Goal: Information Seeking & Learning: Check status

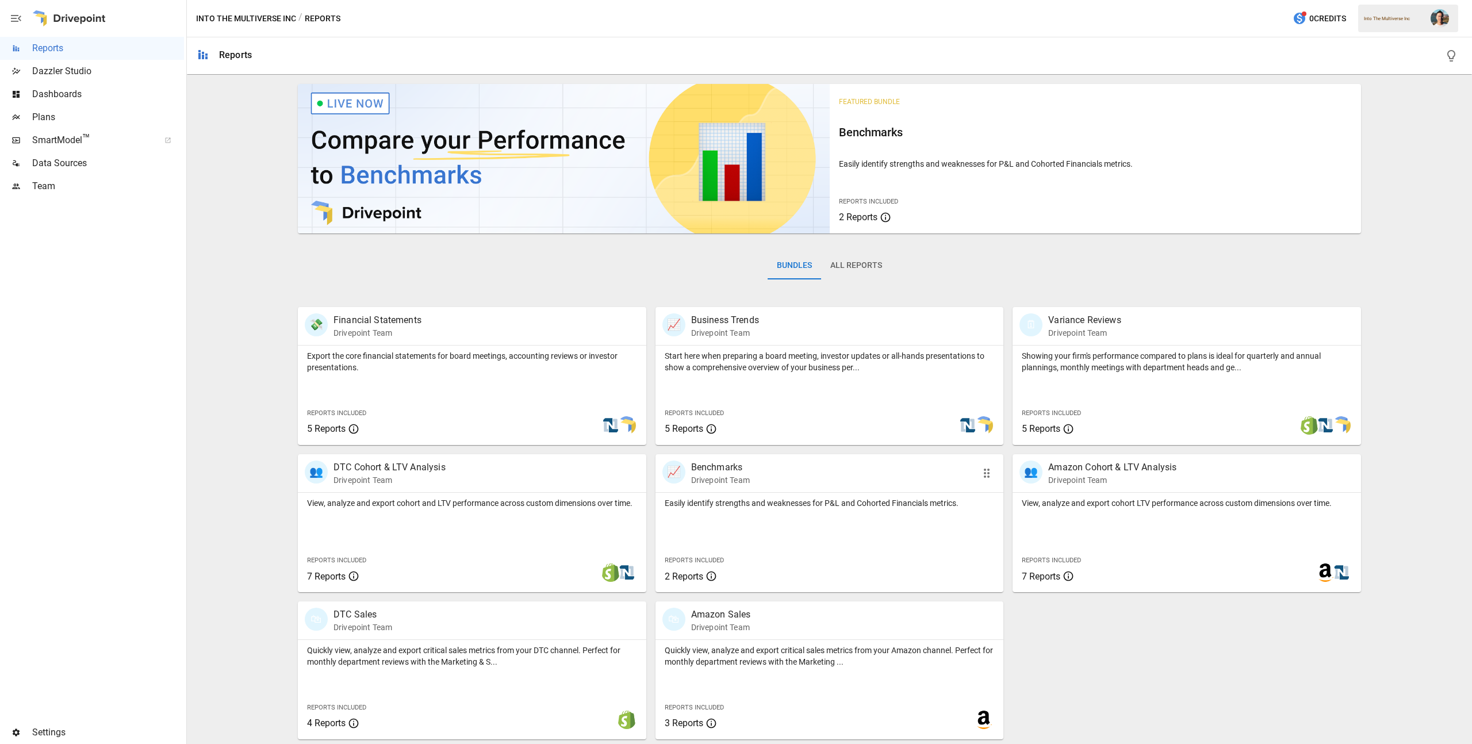
click at [814, 484] on div "📈 Benchmarks Drivepoint Team" at bounding box center [801, 472] width 279 height 25
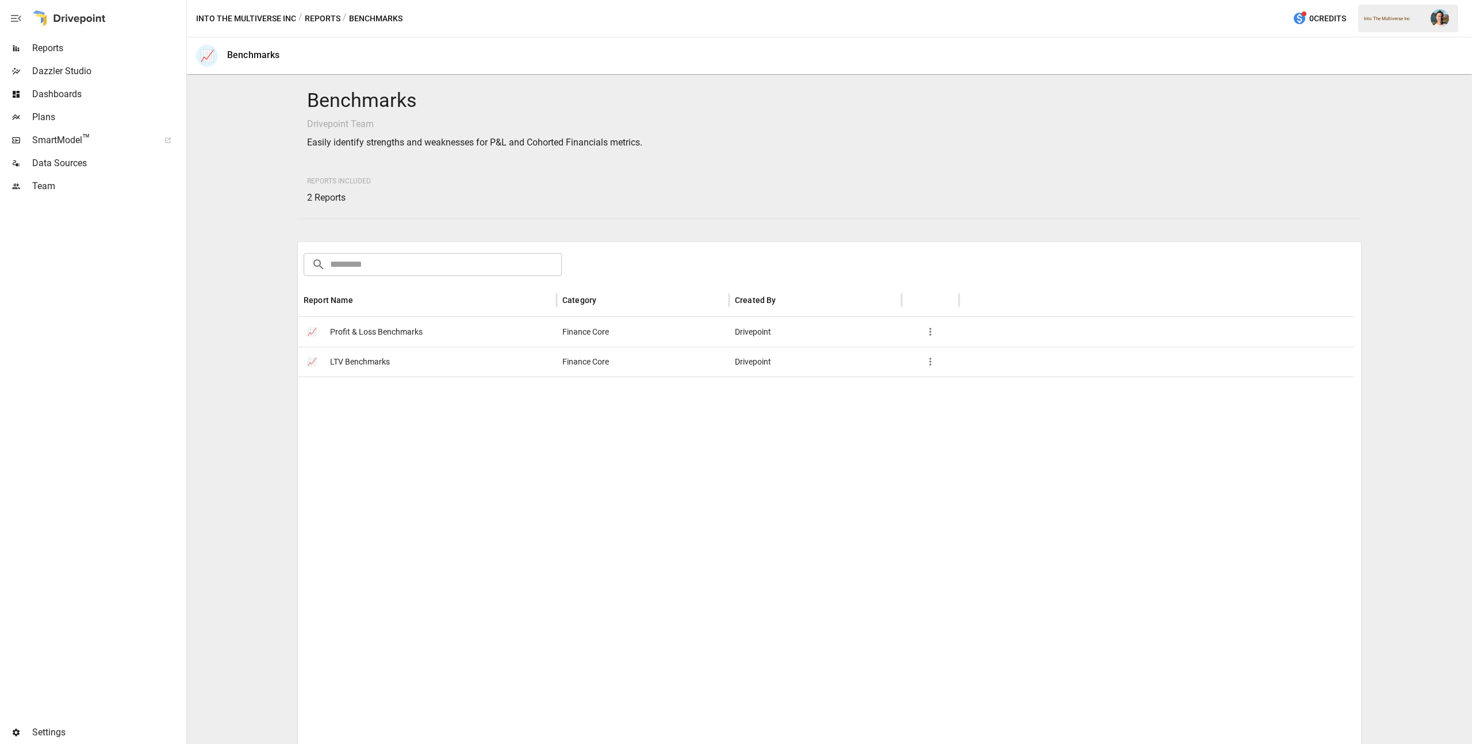
click at [375, 333] on span "Profit & Loss Benchmarks" at bounding box center [376, 331] width 93 height 29
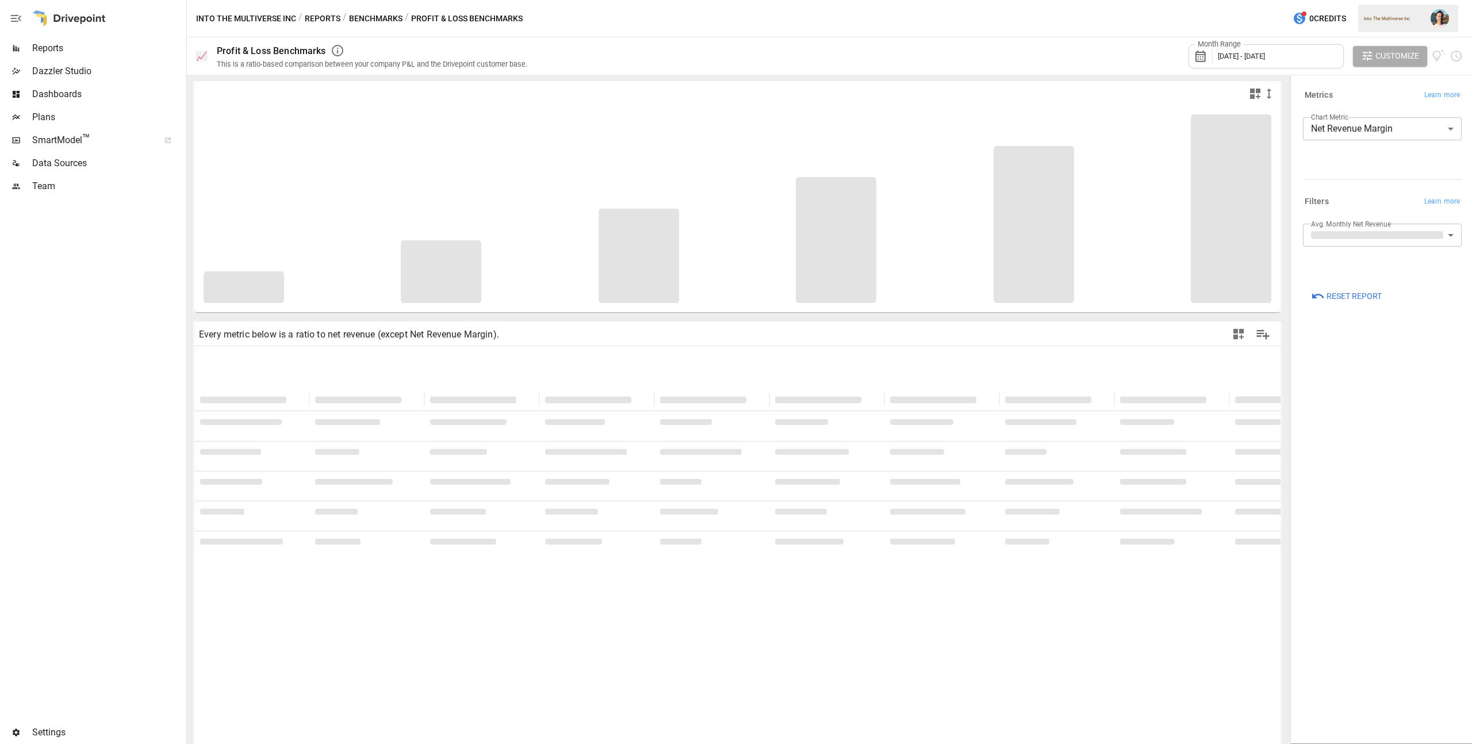
type input "**********"
